Goal: Task Accomplishment & Management: Use online tool/utility

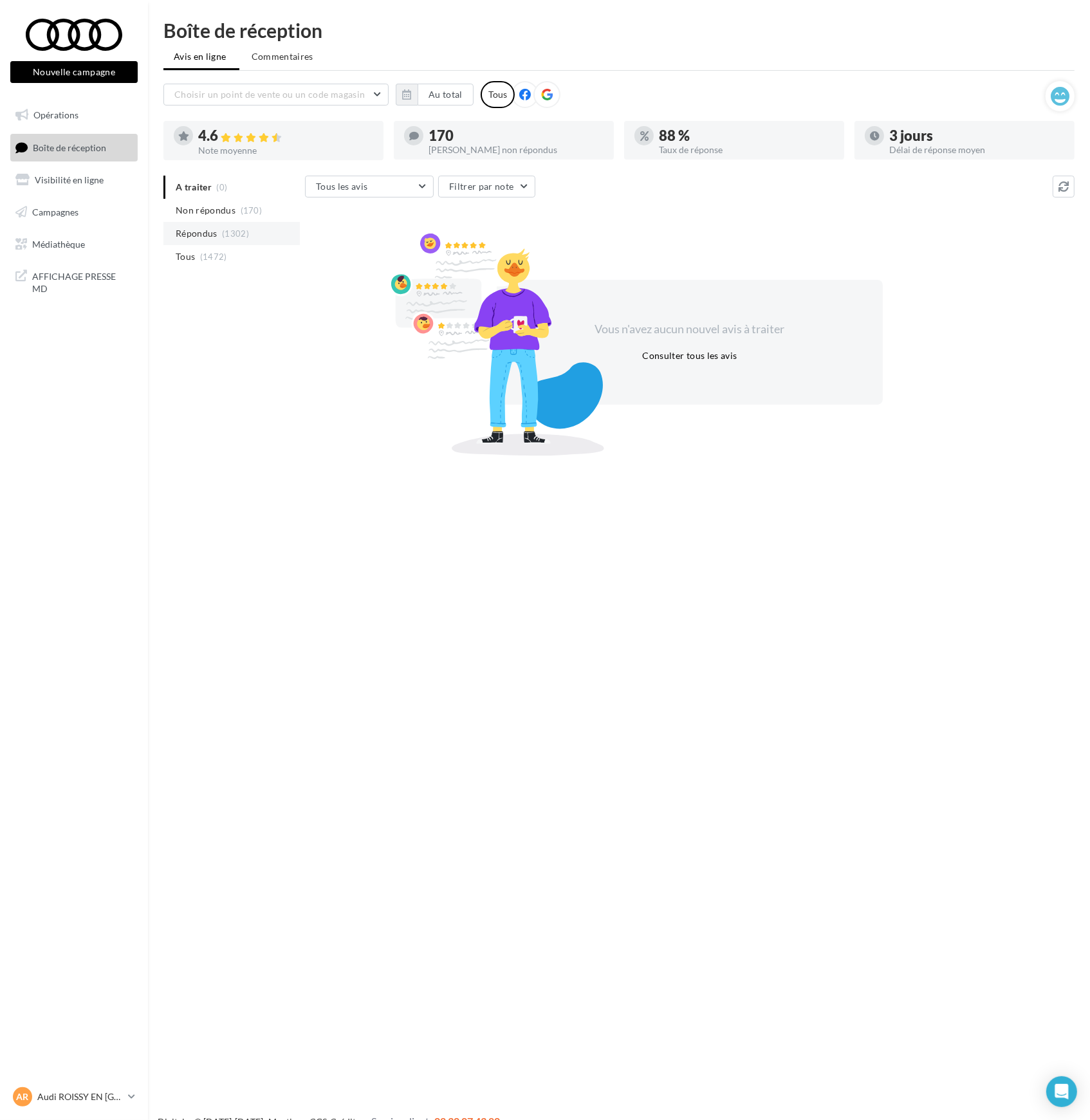
click at [208, 232] on span "Répondus" at bounding box center [196, 234] width 42 height 13
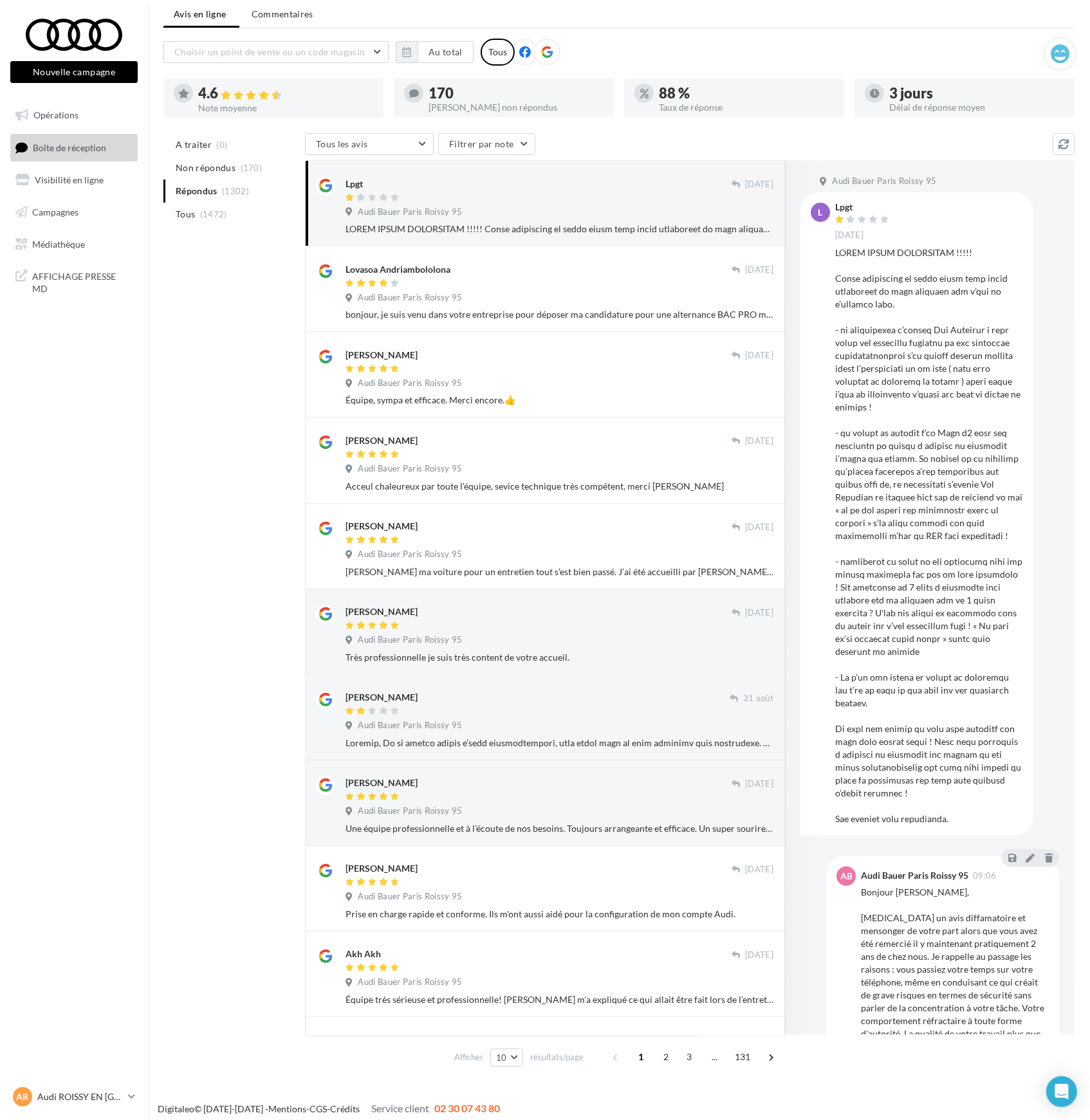
scroll to position [48, 0]
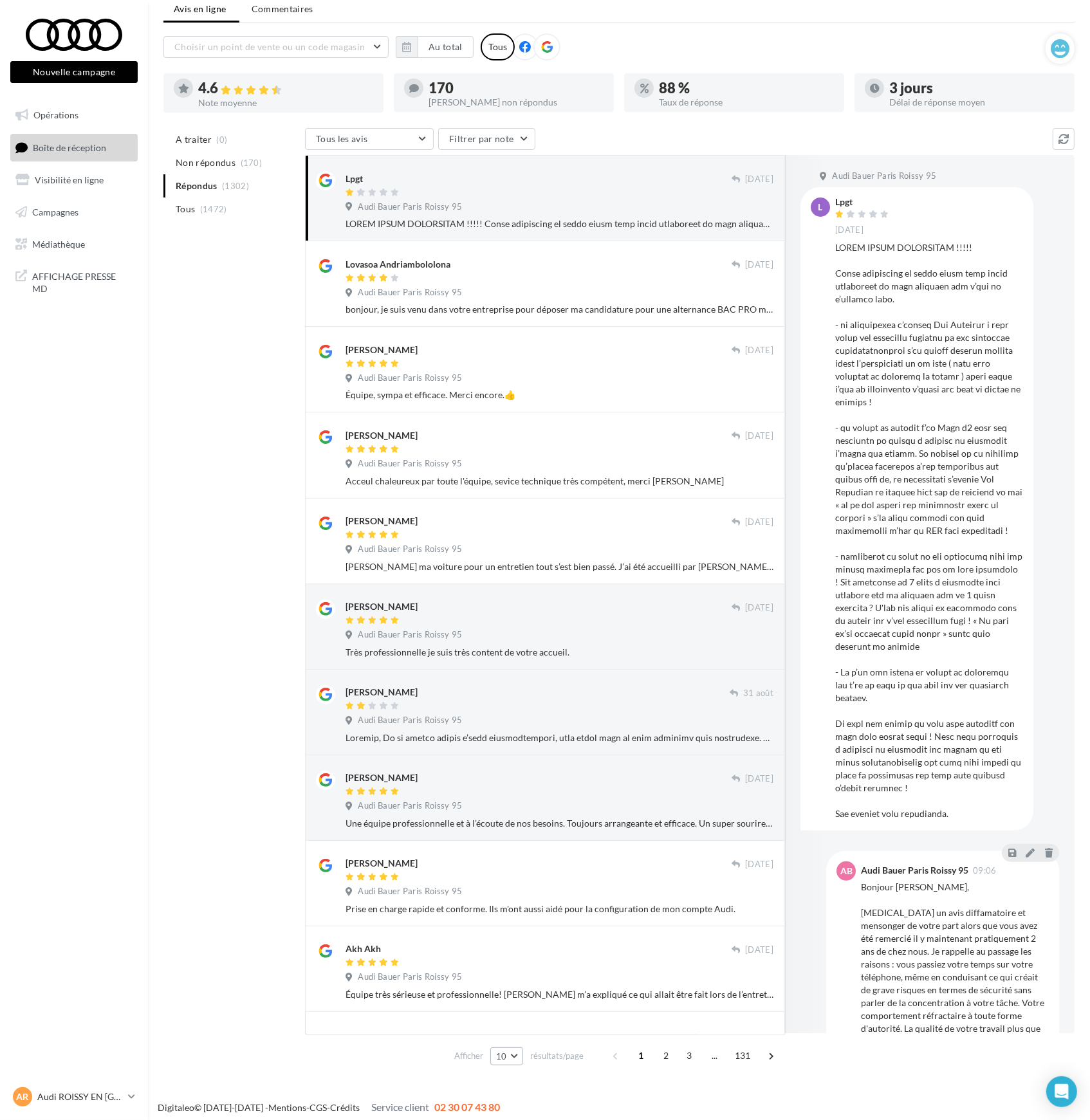
click at [499, 1059] on span "10" at bounding box center [502, 1056] width 11 height 10
click at [505, 1029] on span "50" at bounding box center [505, 1032] width 10 height 10
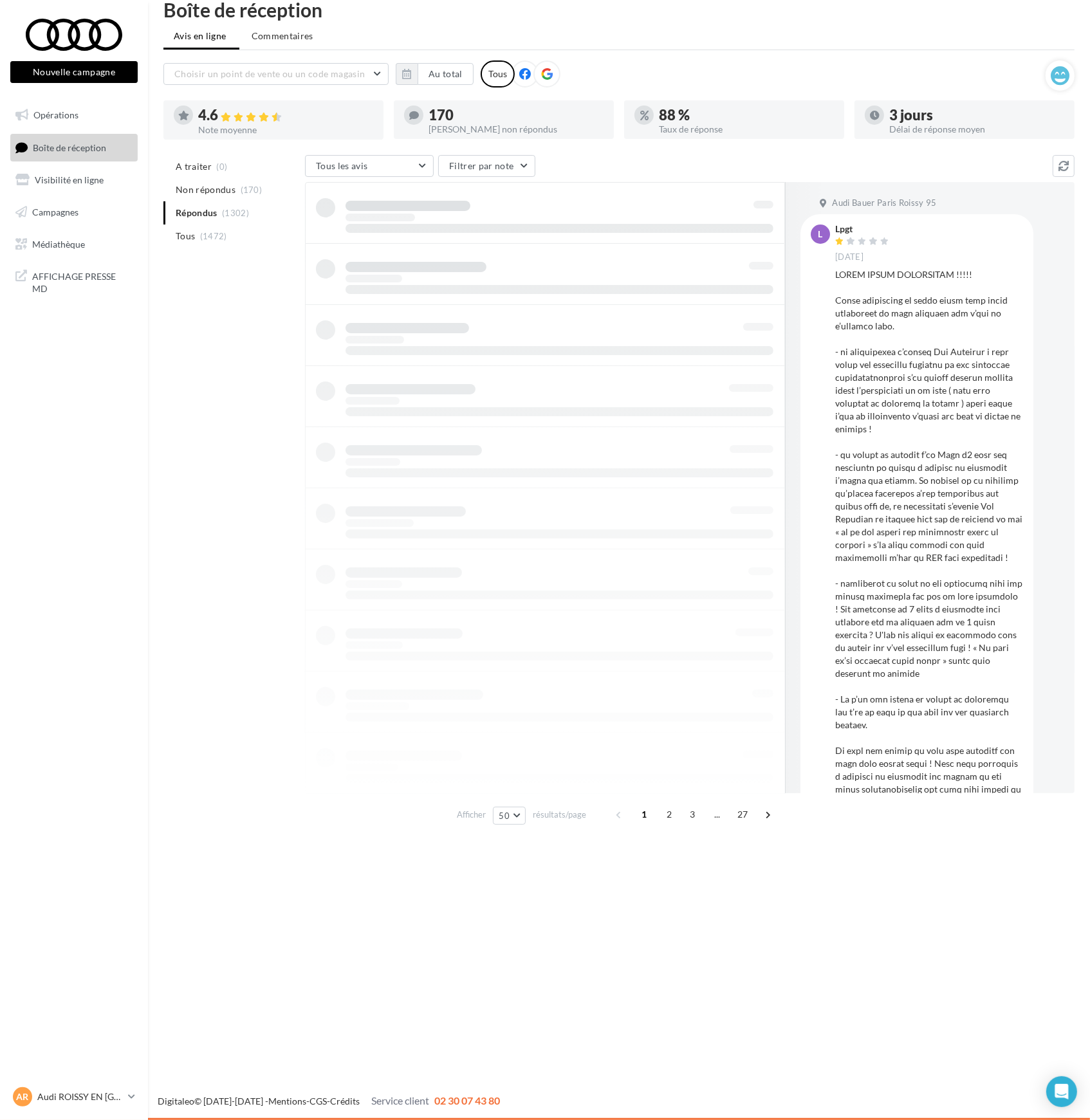
scroll to position [21, 0]
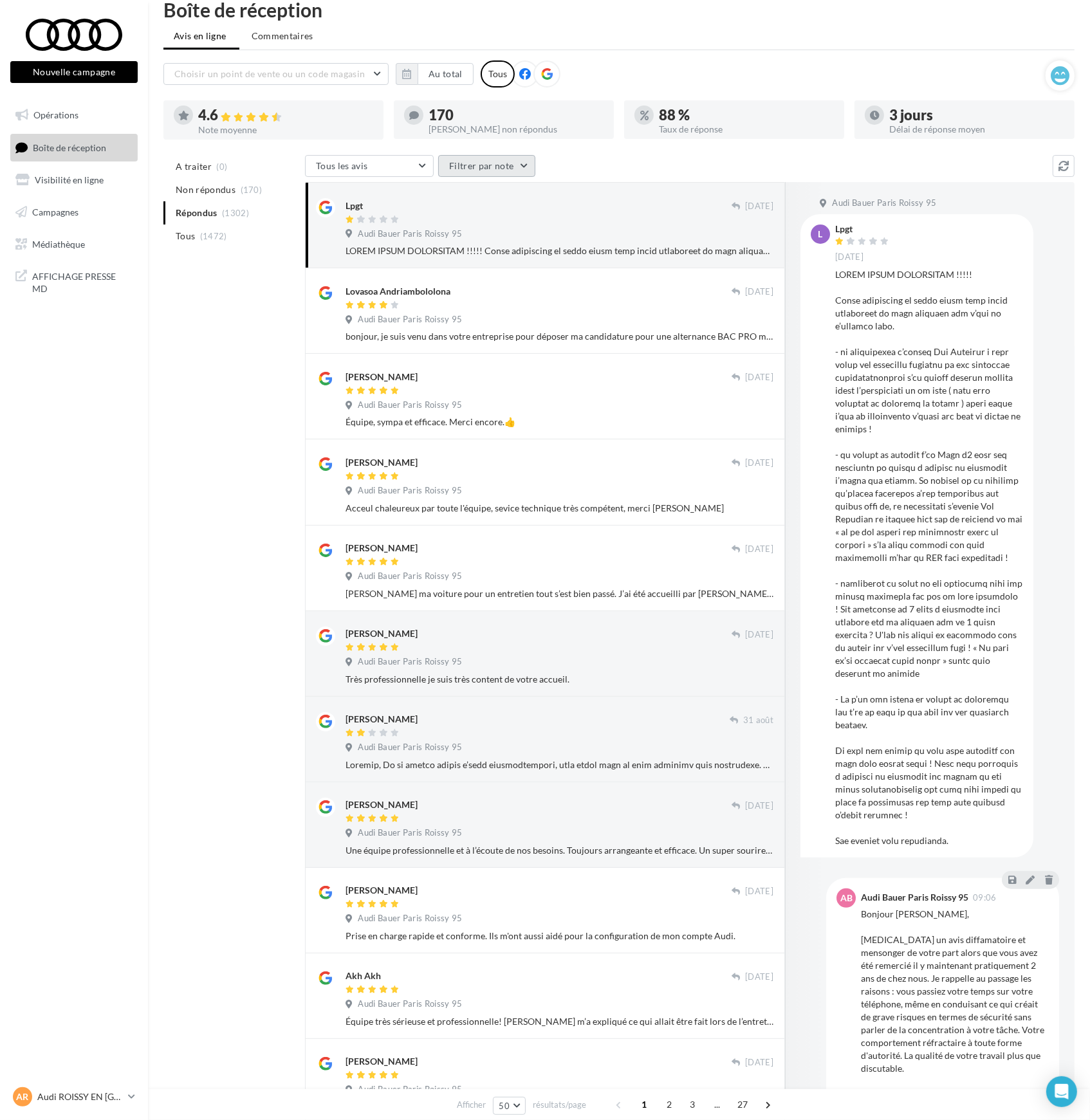
click at [481, 169] on button "Filtrer par note" at bounding box center [487, 165] width 97 height 22
click at [455, 205] on label at bounding box center [455, 206] width 13 height 13
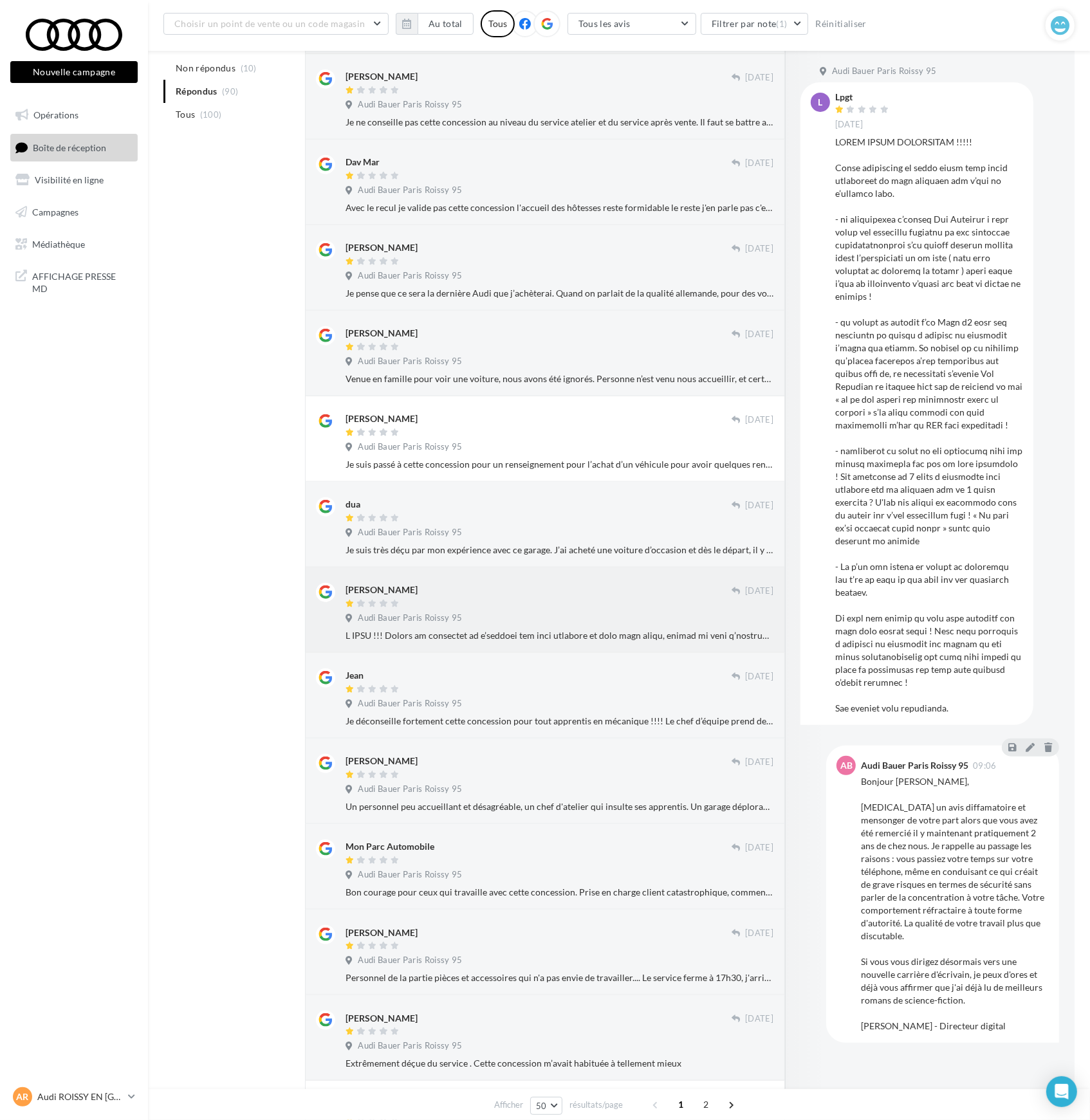
scroll to position [1079, 0]
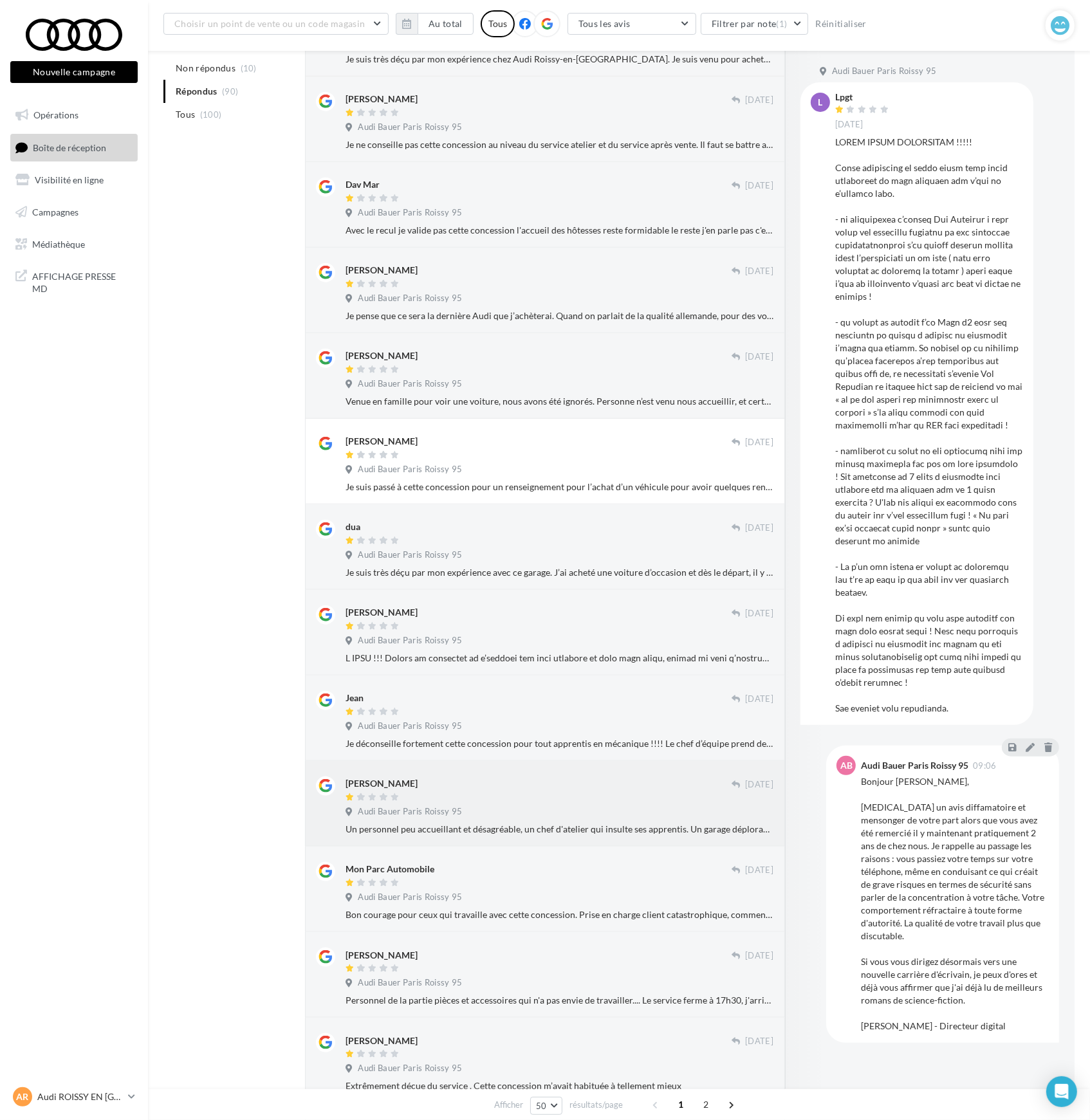
click at [366, 780] on div "[PERSON_NAME]" at bounding box center [381, 783] width 72 height 13
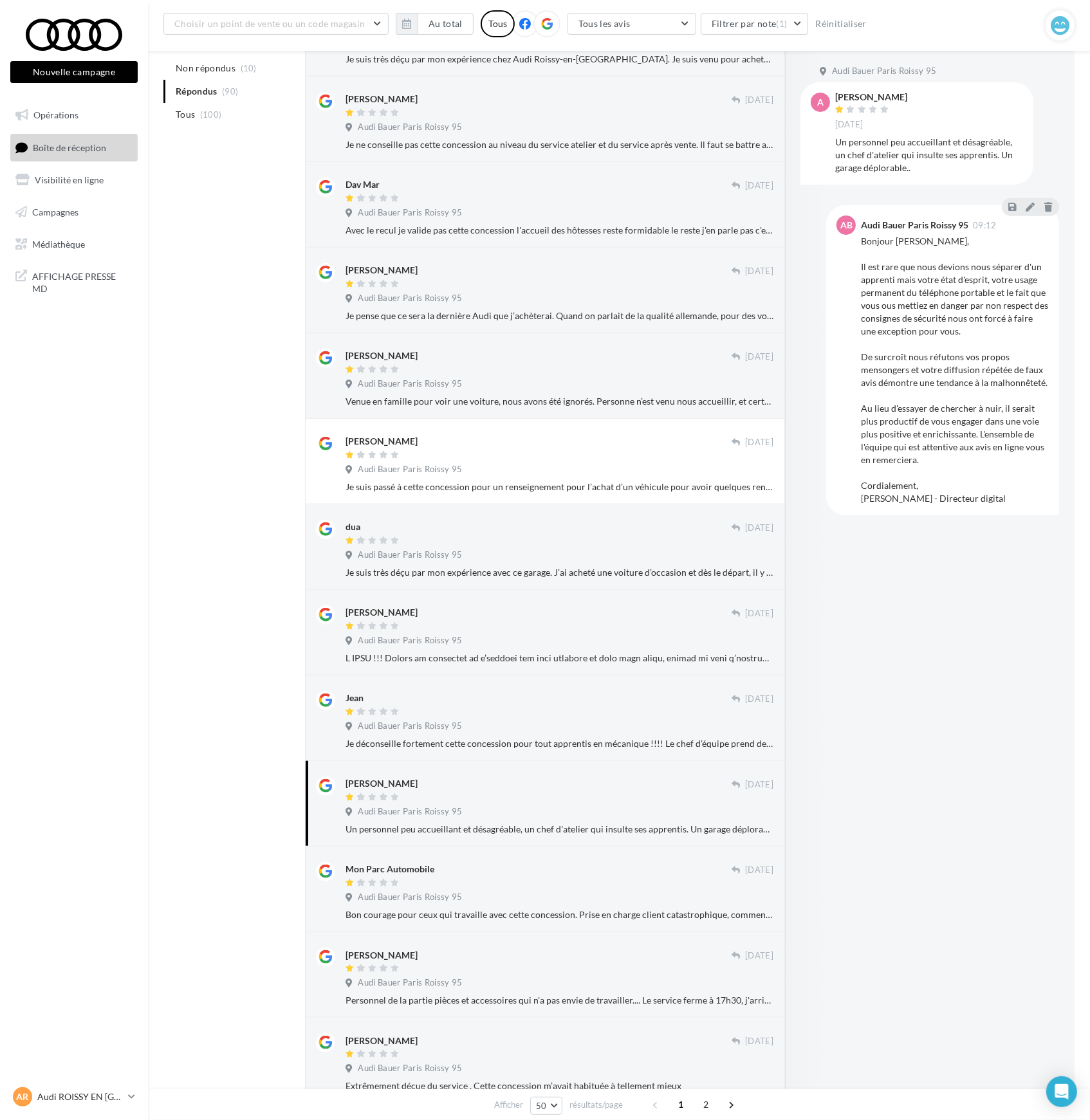
click at [852, 96] on div "[PERSON_NAME]" at bounding box center [870, 97] width 72 height 9
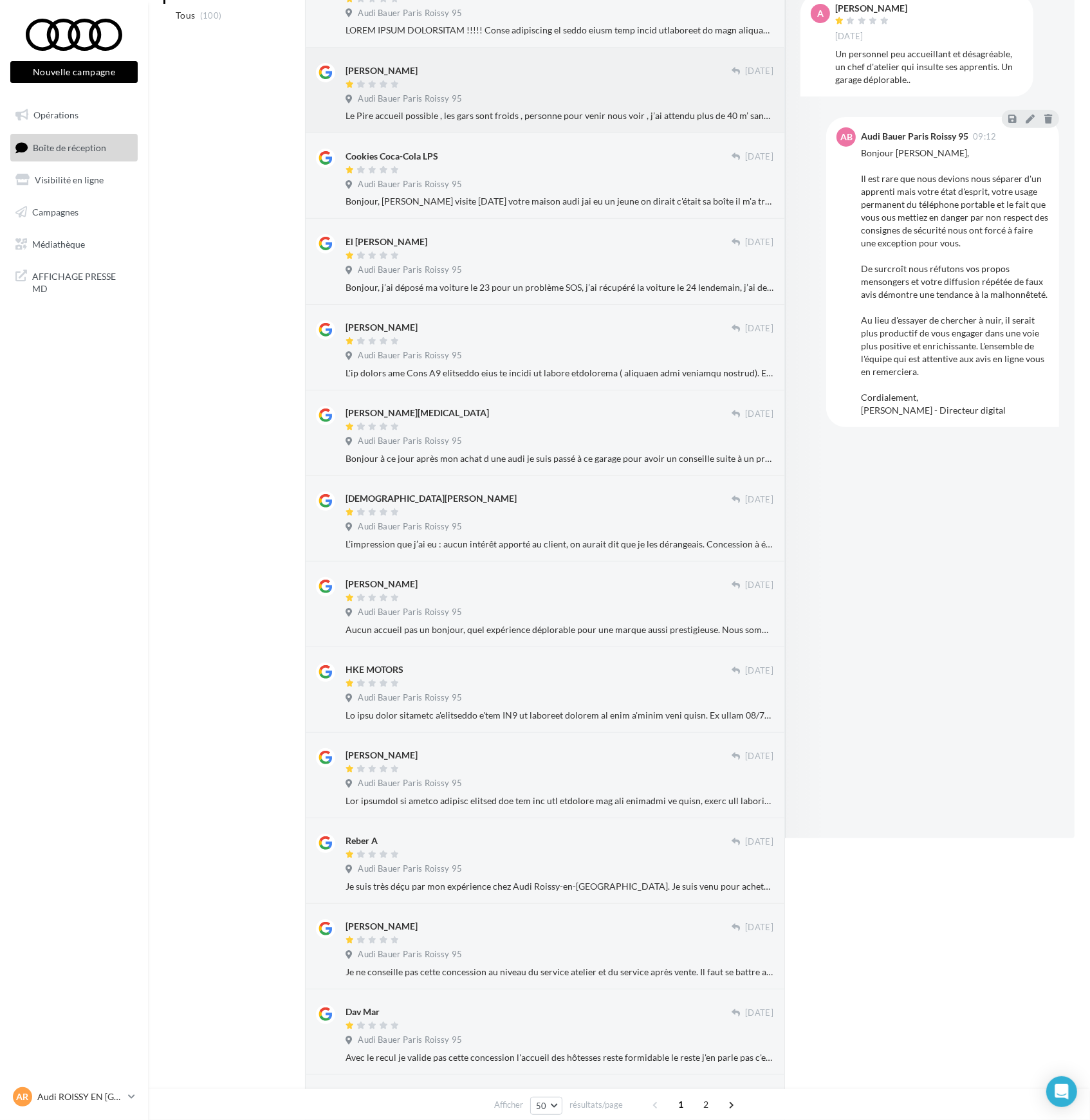
scroll to position [0, 0]
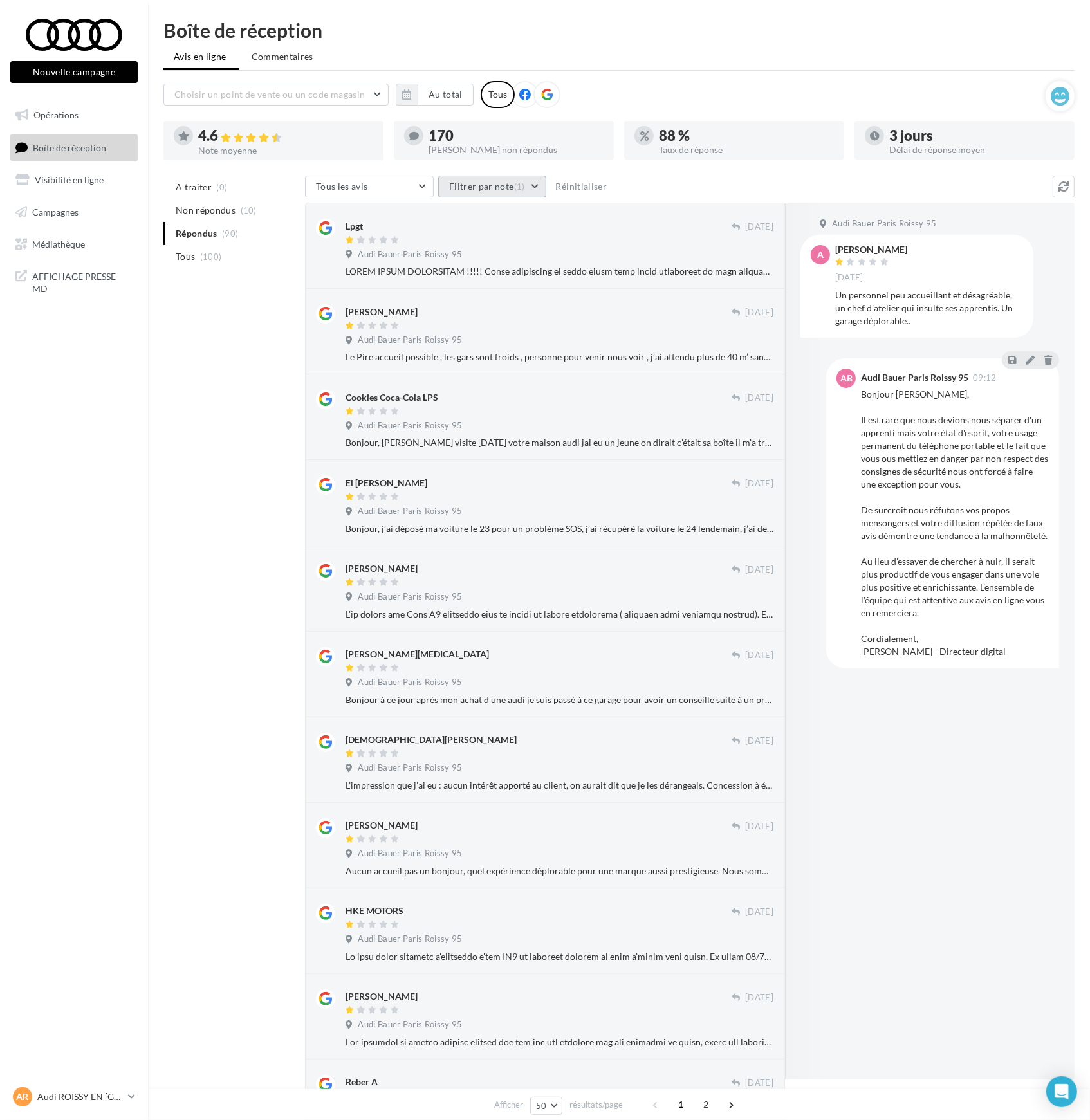
click at [527, 188] on button "Filtrer par note (1)" at bounding box center [493, 186] width 108 height 22
click at [454, 225] on icon at bounding box center [455, 226] width 9 height 9
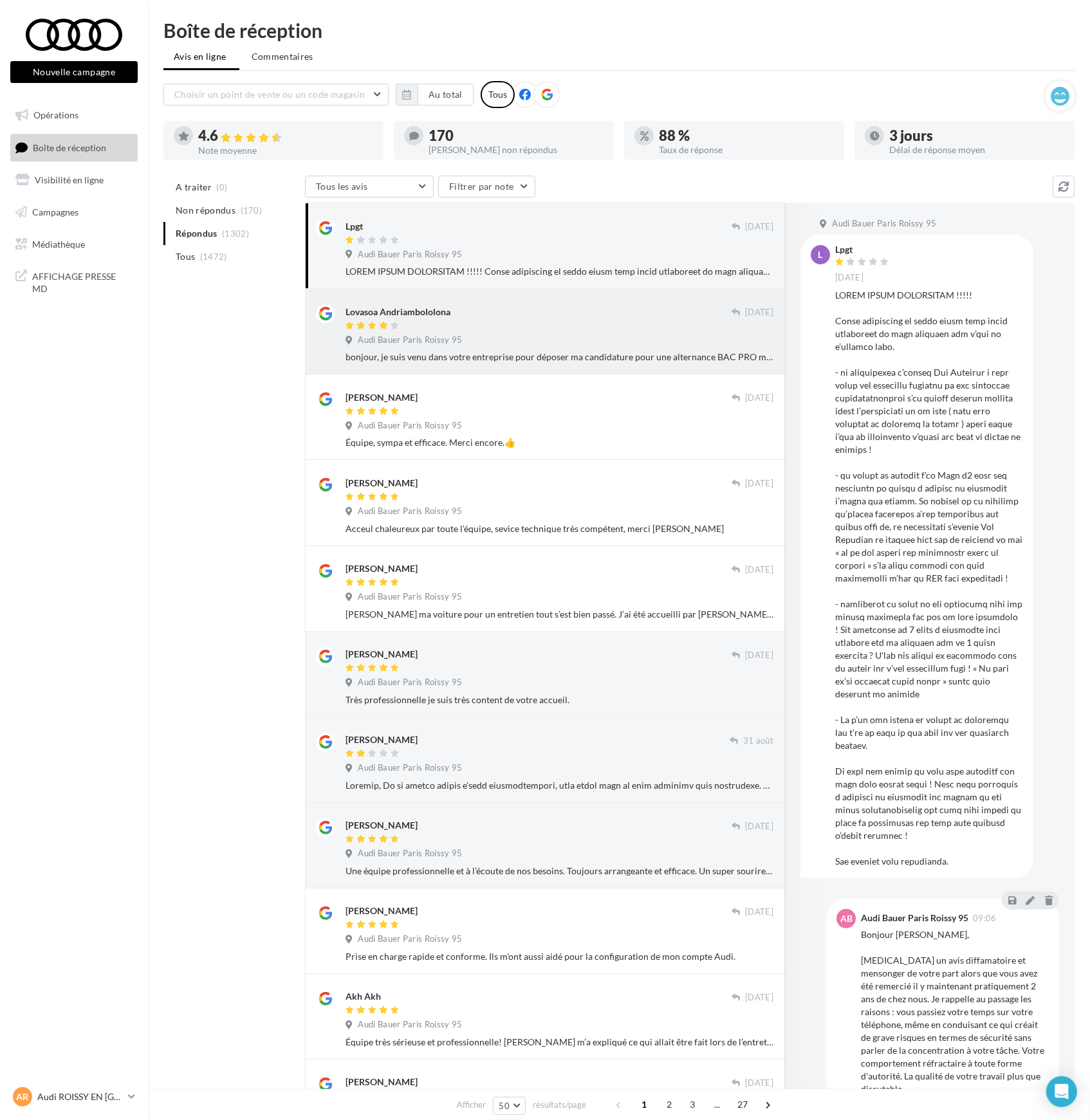
click at [445, 315] on div "Lovasoa Andriambololona" at bounding box center [398, 312] width 105 height 13
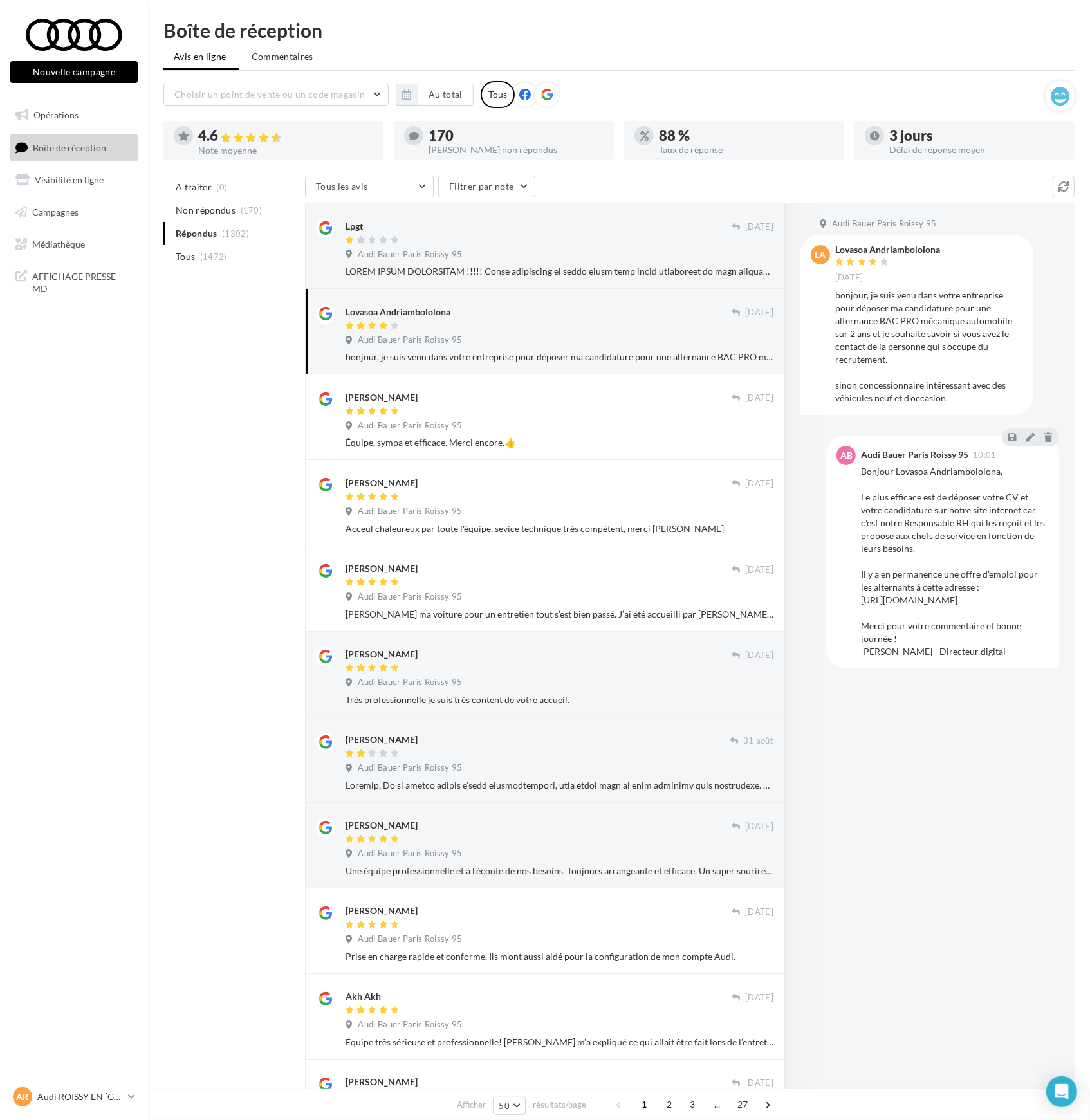
click at [188, 189] on span "A traiter" at bounding box center [194, 187] width 36 height 13
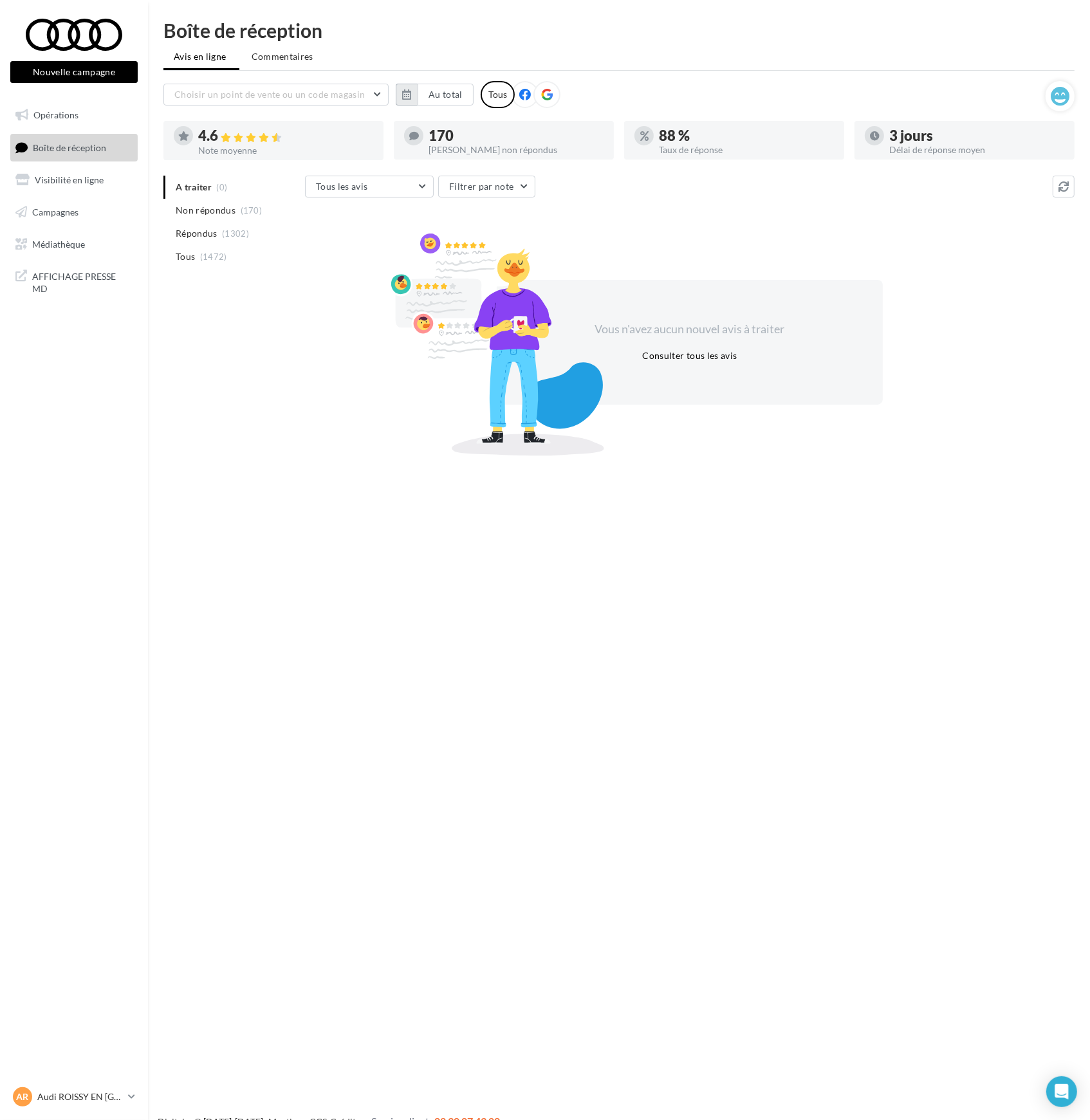
click at [404, 93] on icon "button" at bounding box center [407, 94] width 9 height 10
click at [413, 132] on button "button" at bounding box center [412, 130] width 11 height 18
click at [501, 168] on button "1" at bounding box center [505, 171] width 20 height 20
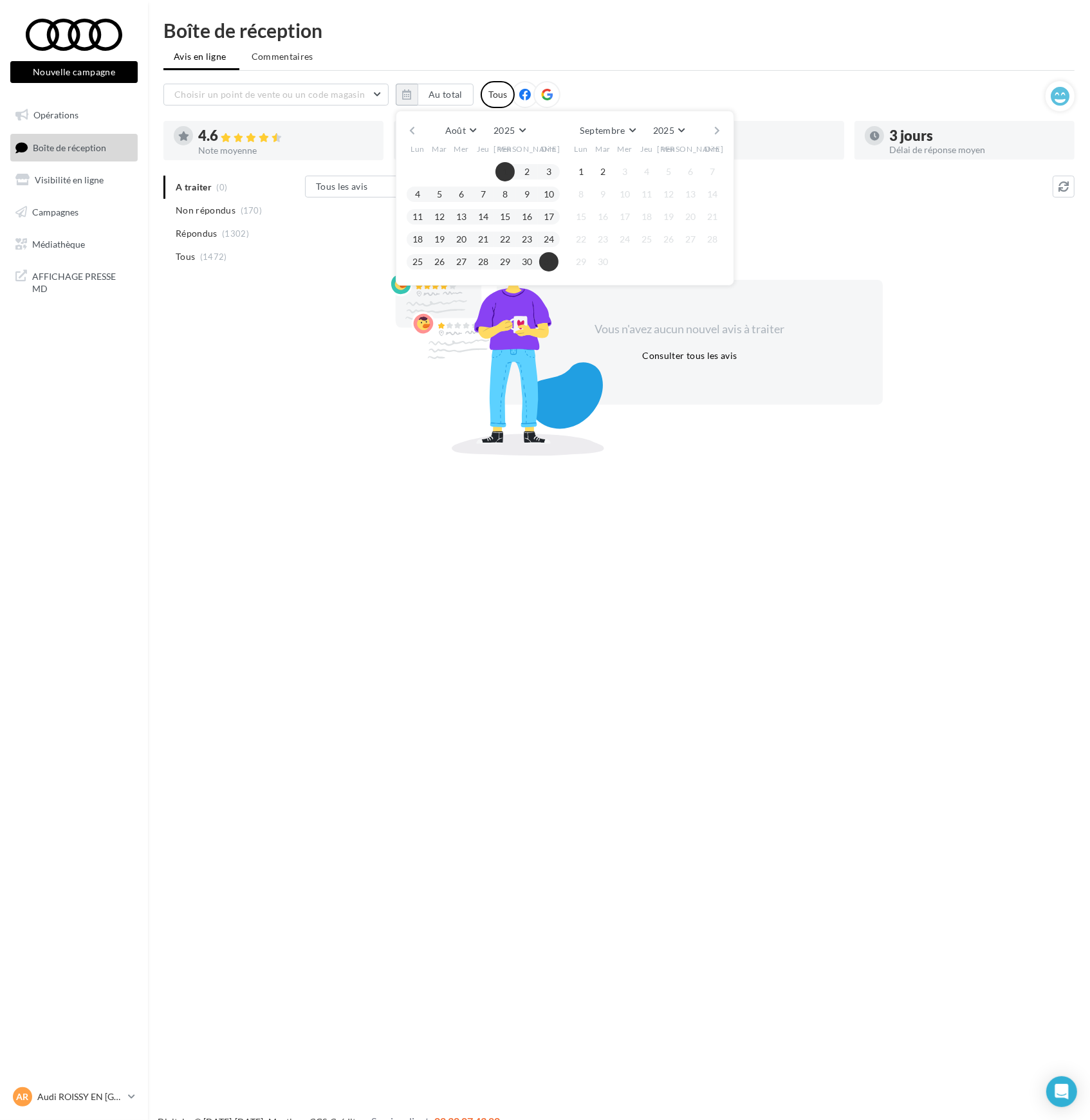
click at [549, 260] on button "31" at bounding box center [549, 262] width 20 height 20
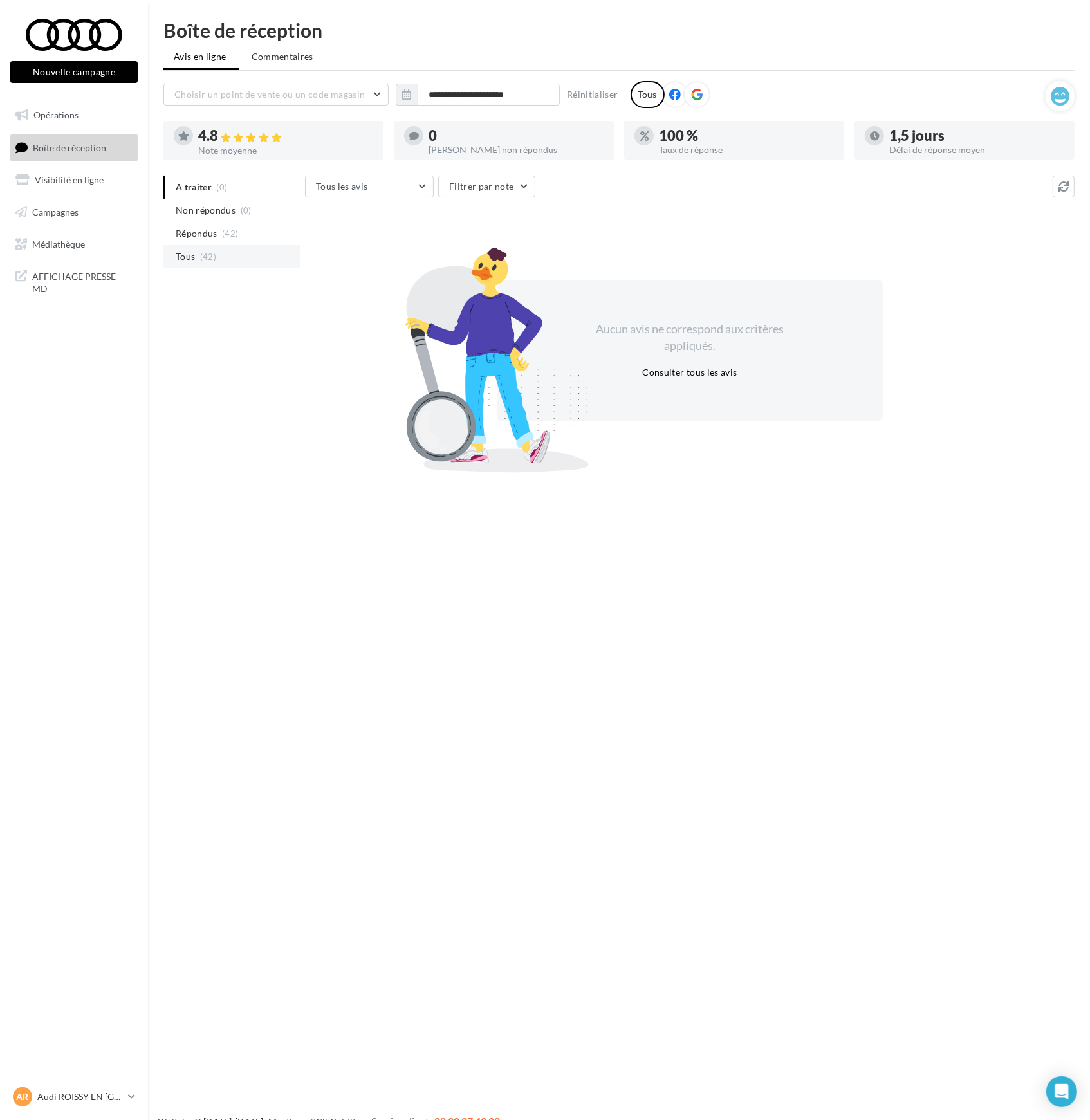
click at [195, 261] on li "Tous (42)" at bounding box center [232, 256] width 136 height 23
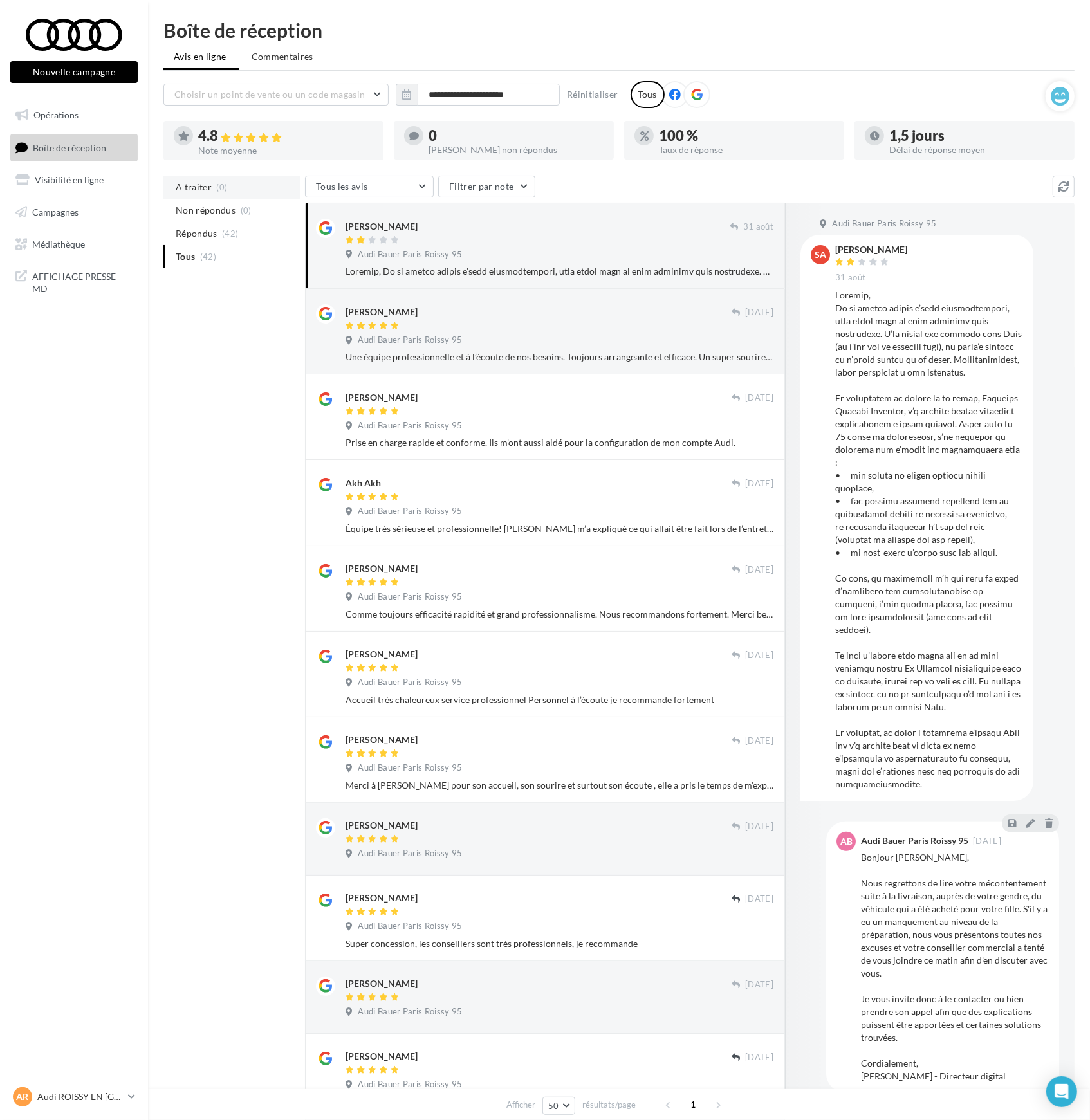
click at [185, 184] on span "A traiter" at bounding box center [194, 187] width 36 height 13
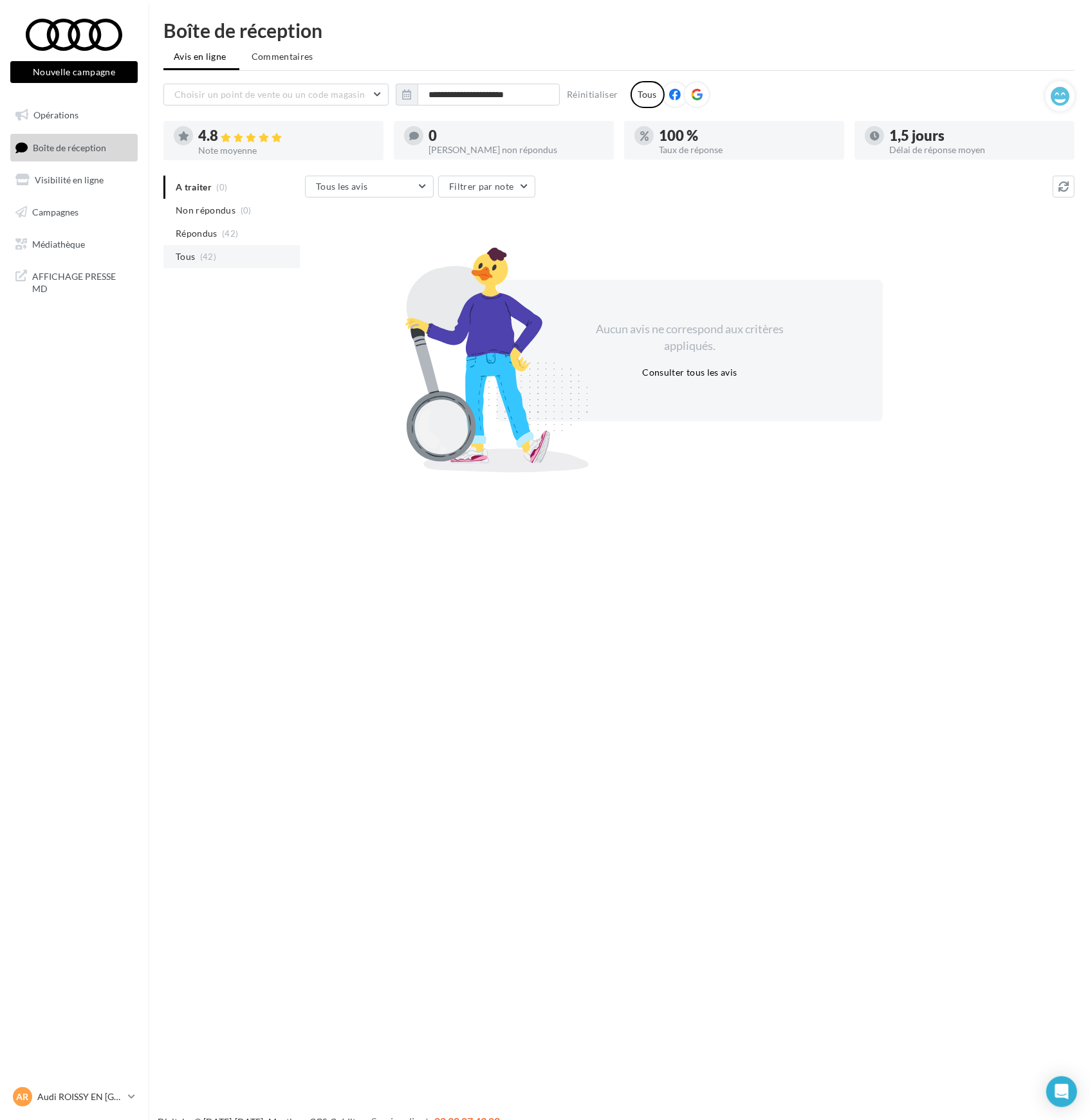
click at [187, 264] on li "Tous (42)" at bounding box center [232, 256] width 136 height 23
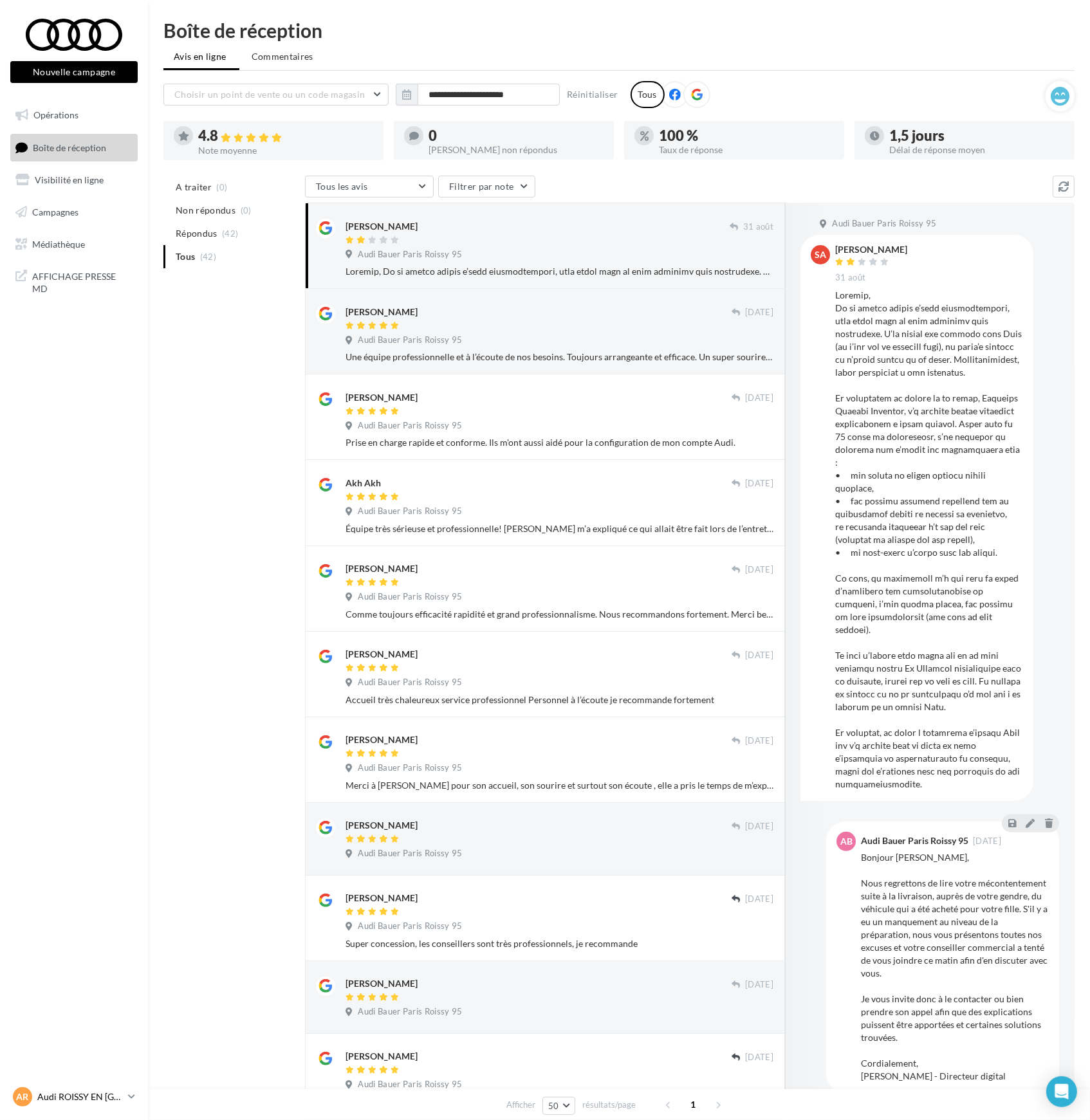
click at [133, 1100] on icon at bounding box center [132, 1097] width 7 height 11
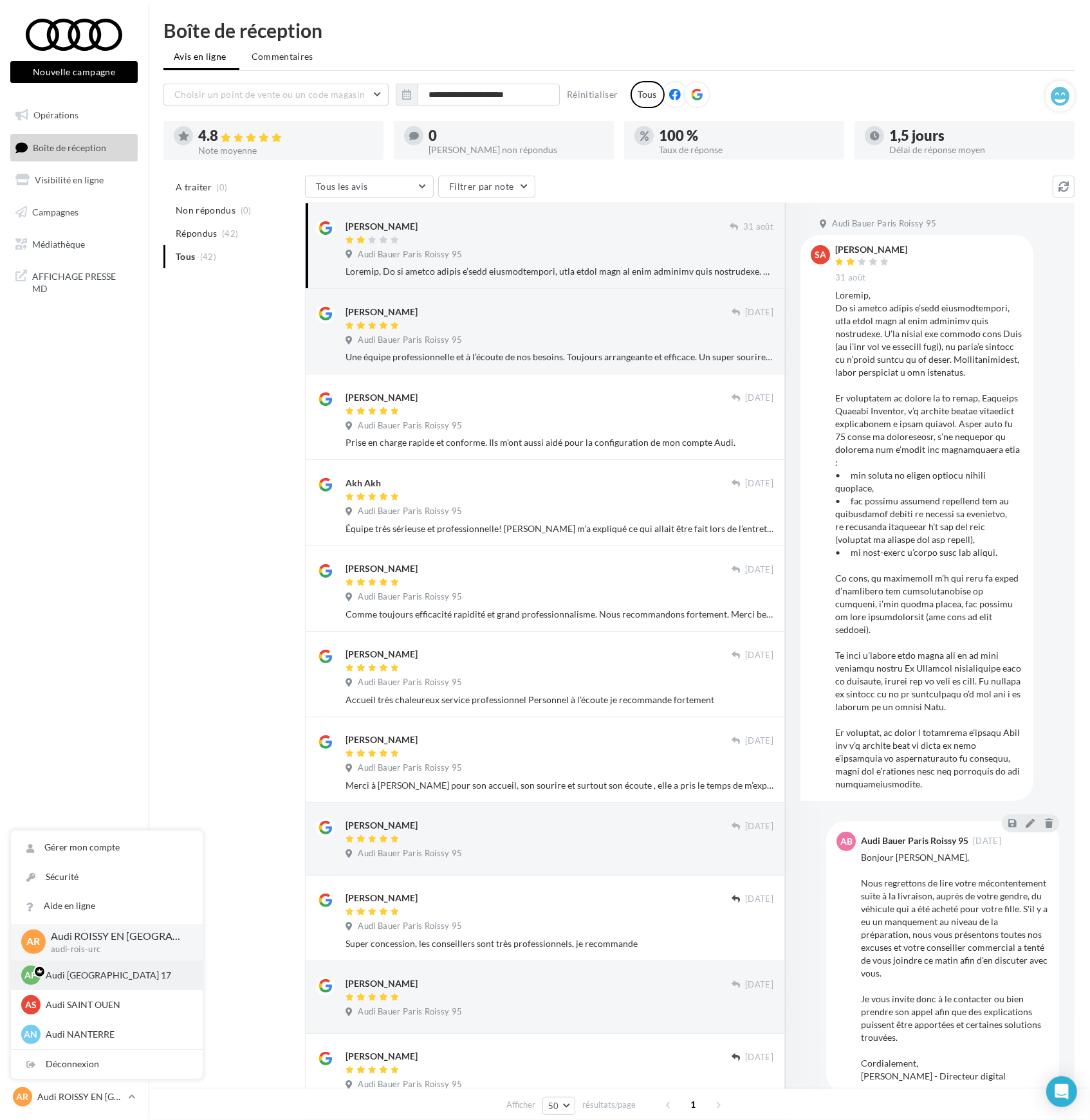
click at [74, 973] on p "Audi [GEOGRAPHIC_DATA] 17" at bounding box center [116, 976] width 141 height 13
